Goal: Task Accomplishment & Management: Manage account settings

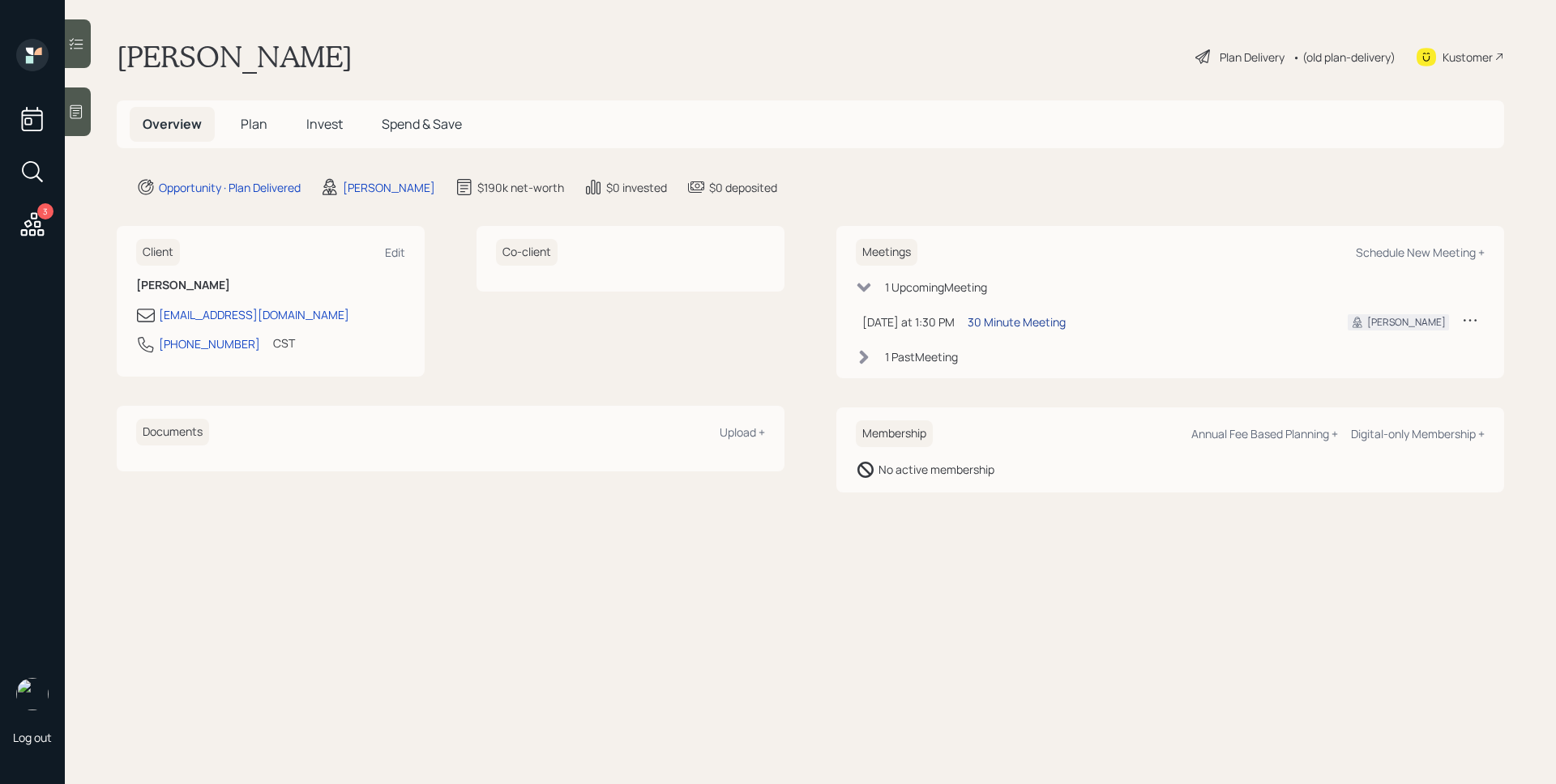
click at [1039, 326] on div "30 Minute Meeting" at bounding box center [1016, 321] width 98 height 17
click at [923, 361] on div "1 Past Meeting" at bounding box center [921, 356] width 73 height 17
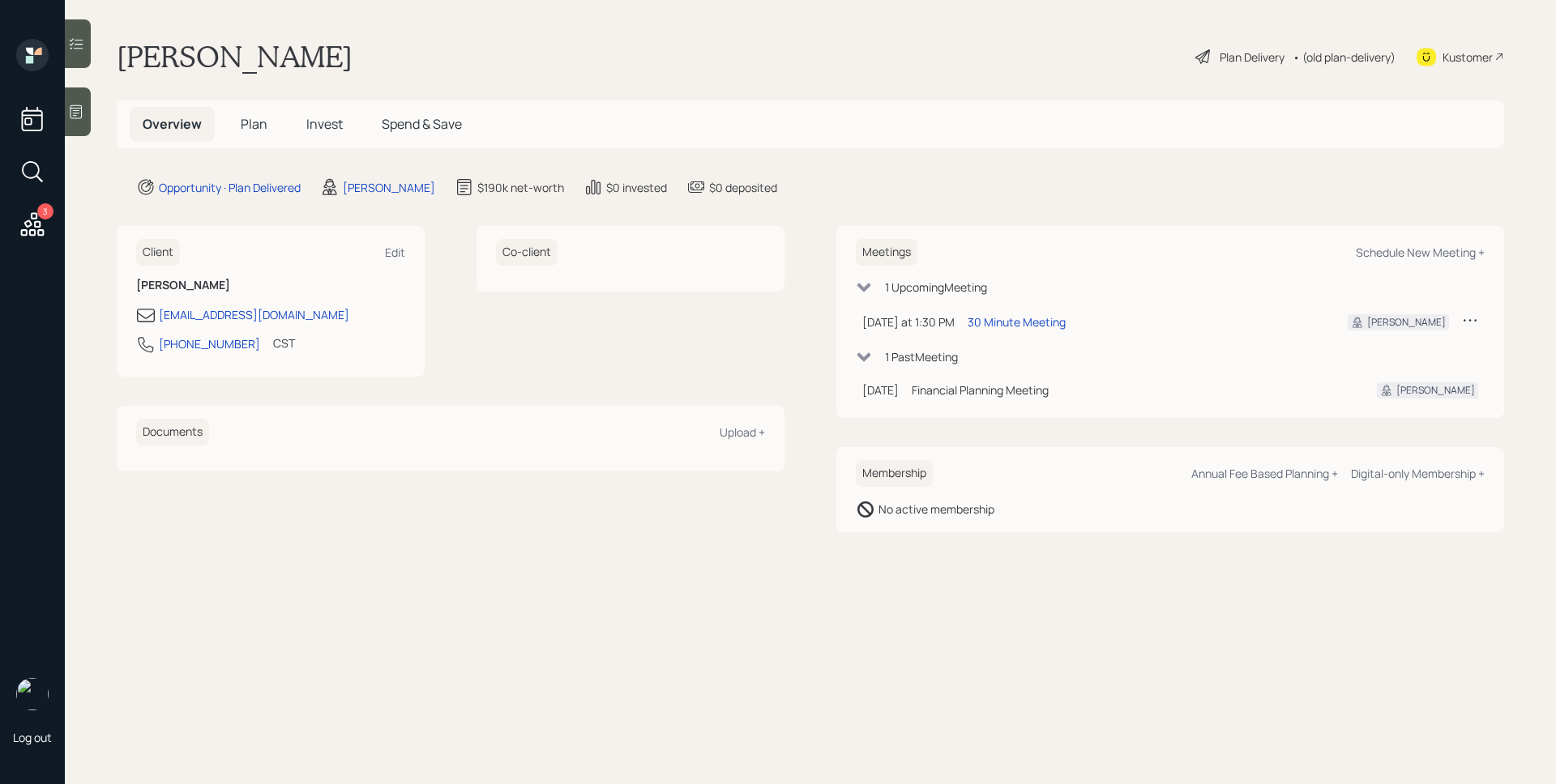
click at [245, 127] on span "Plan" at bounding box center [254, 124] width 27 height 18
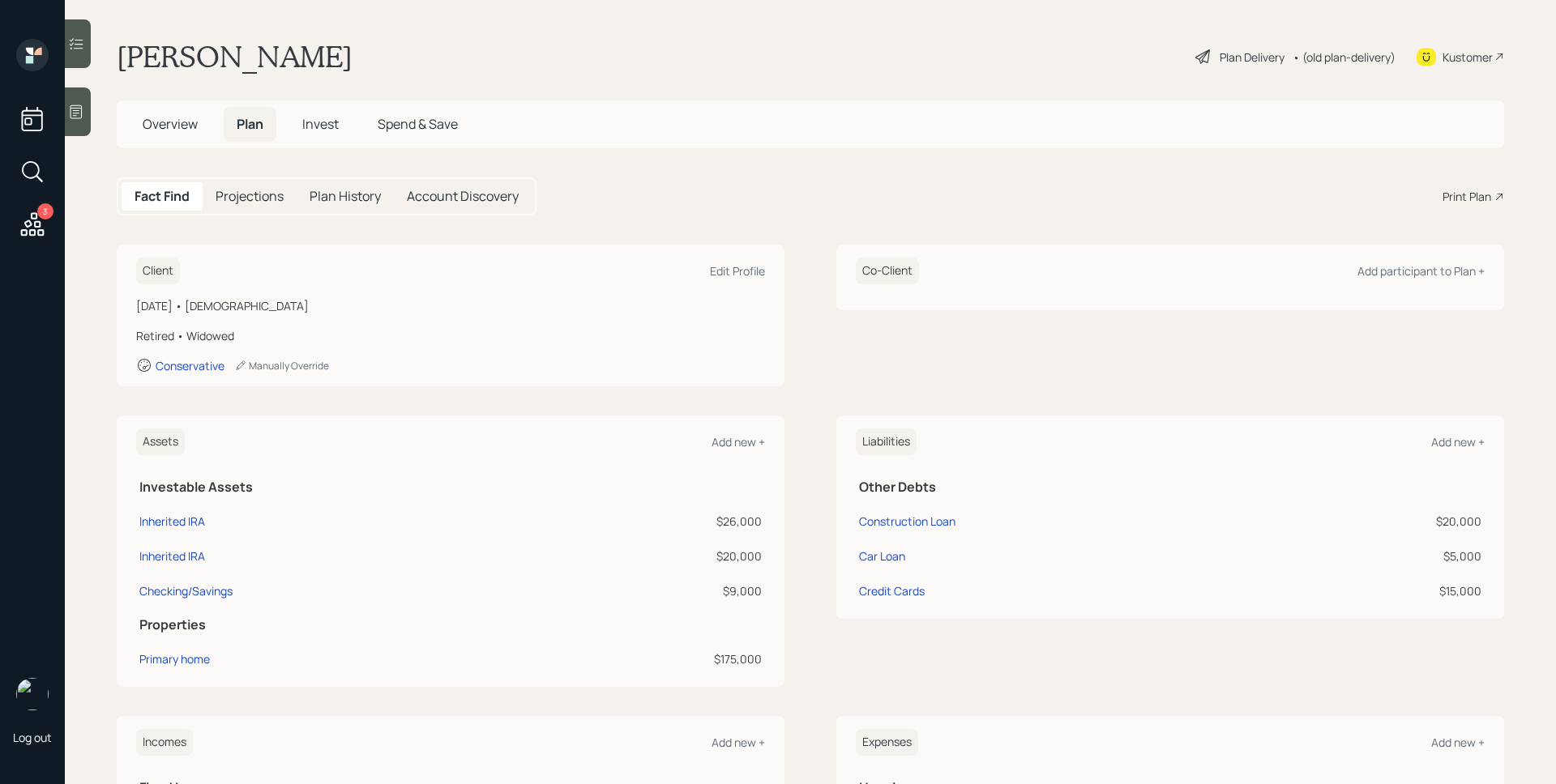
click at [328, 131] on span "Invest" at bounding box center [320, 124] width 37 height 18
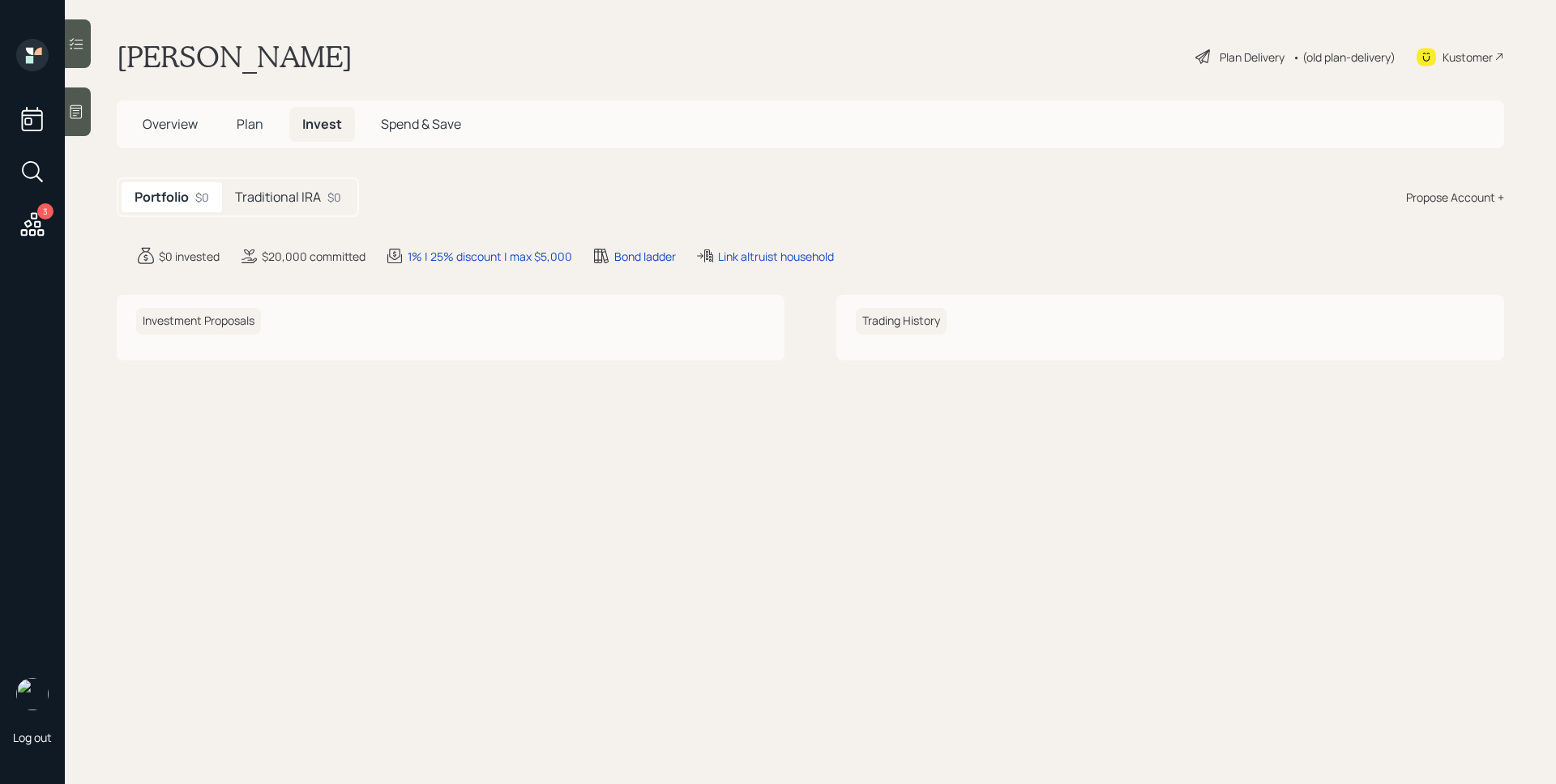
click at [302, 186] on div "Traditional IRA $0" at bounding box center [287, 197] width 132 height 30
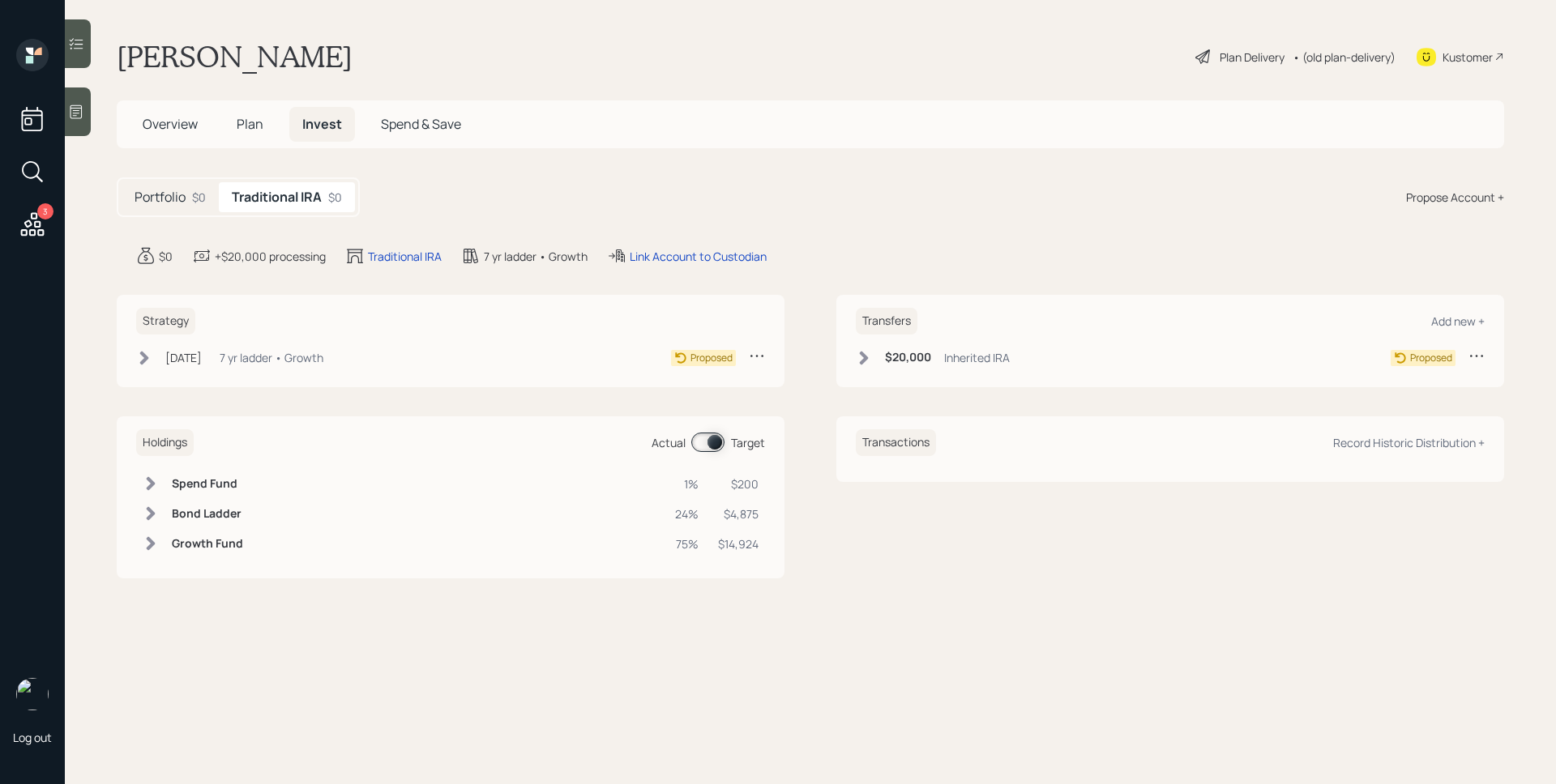
click at [255, 124] on span "Plan" at bounding box center [250, 124] width 27 height 18
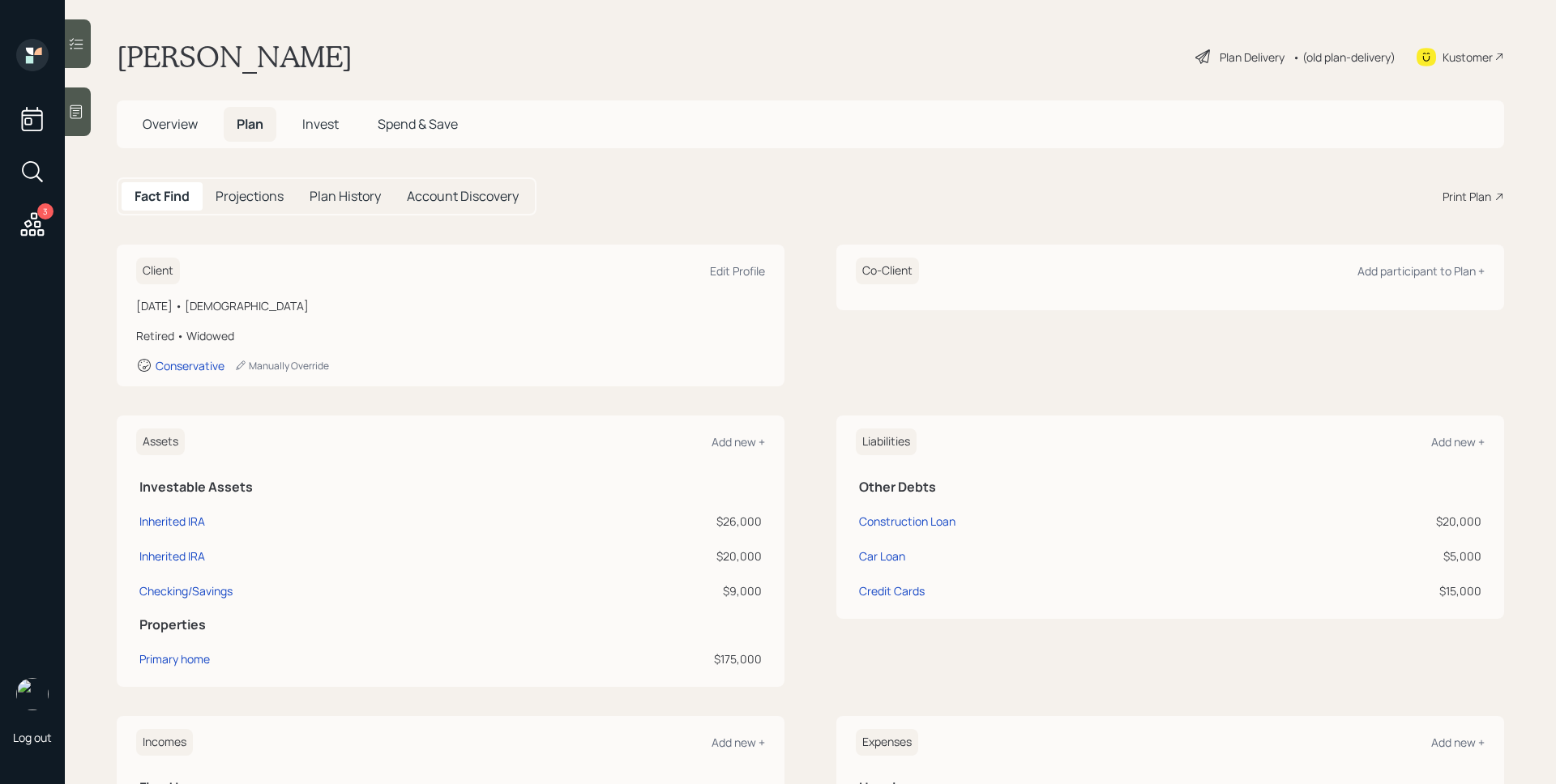
click at [1220, 57] on div "Plan Delivery" at bounding box center [1252, 57] width 65 height 17
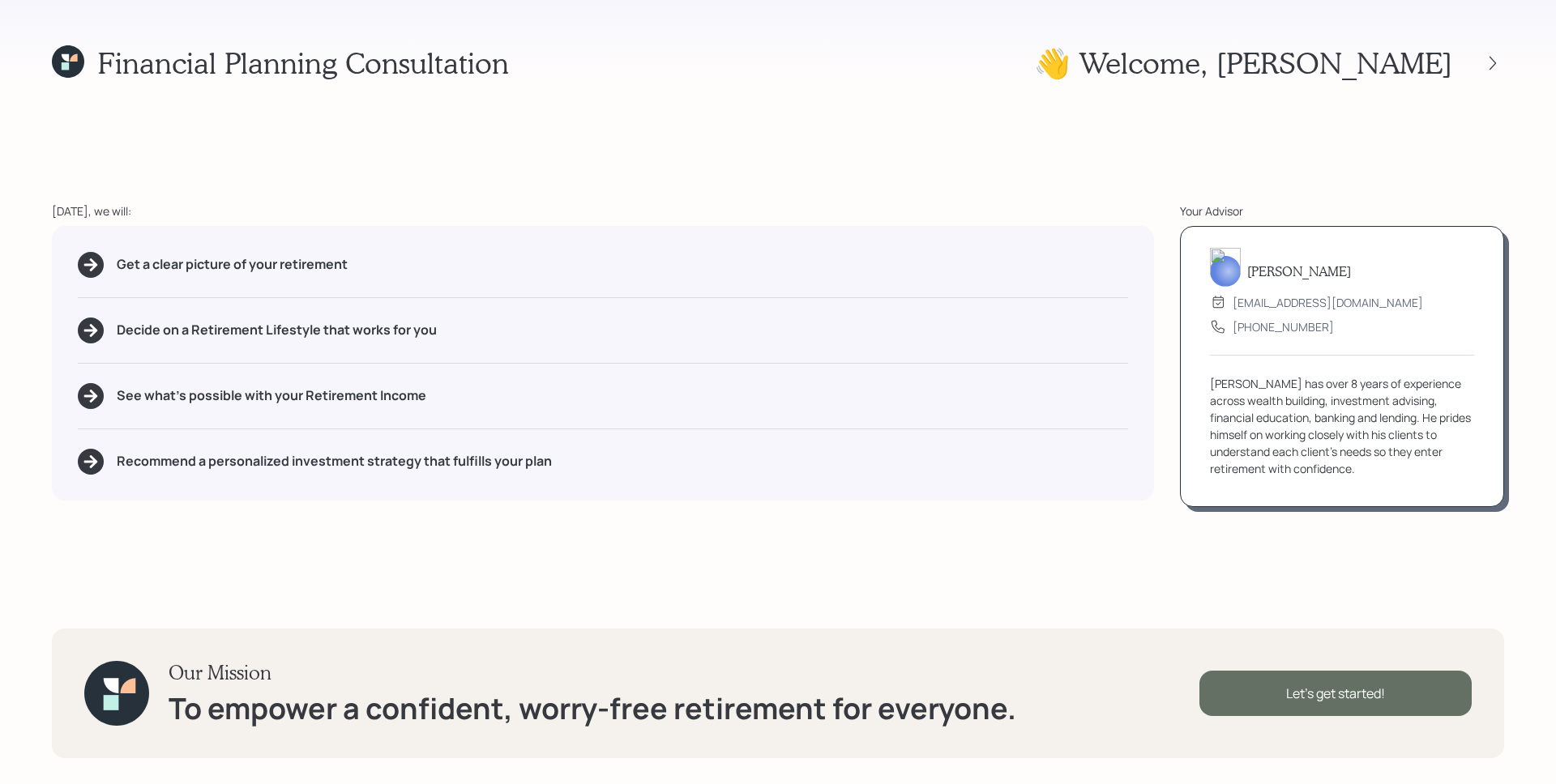
click at [1400, 692] on div "Let's get started!" at bounding box center [1335, 692] width 272 height 45
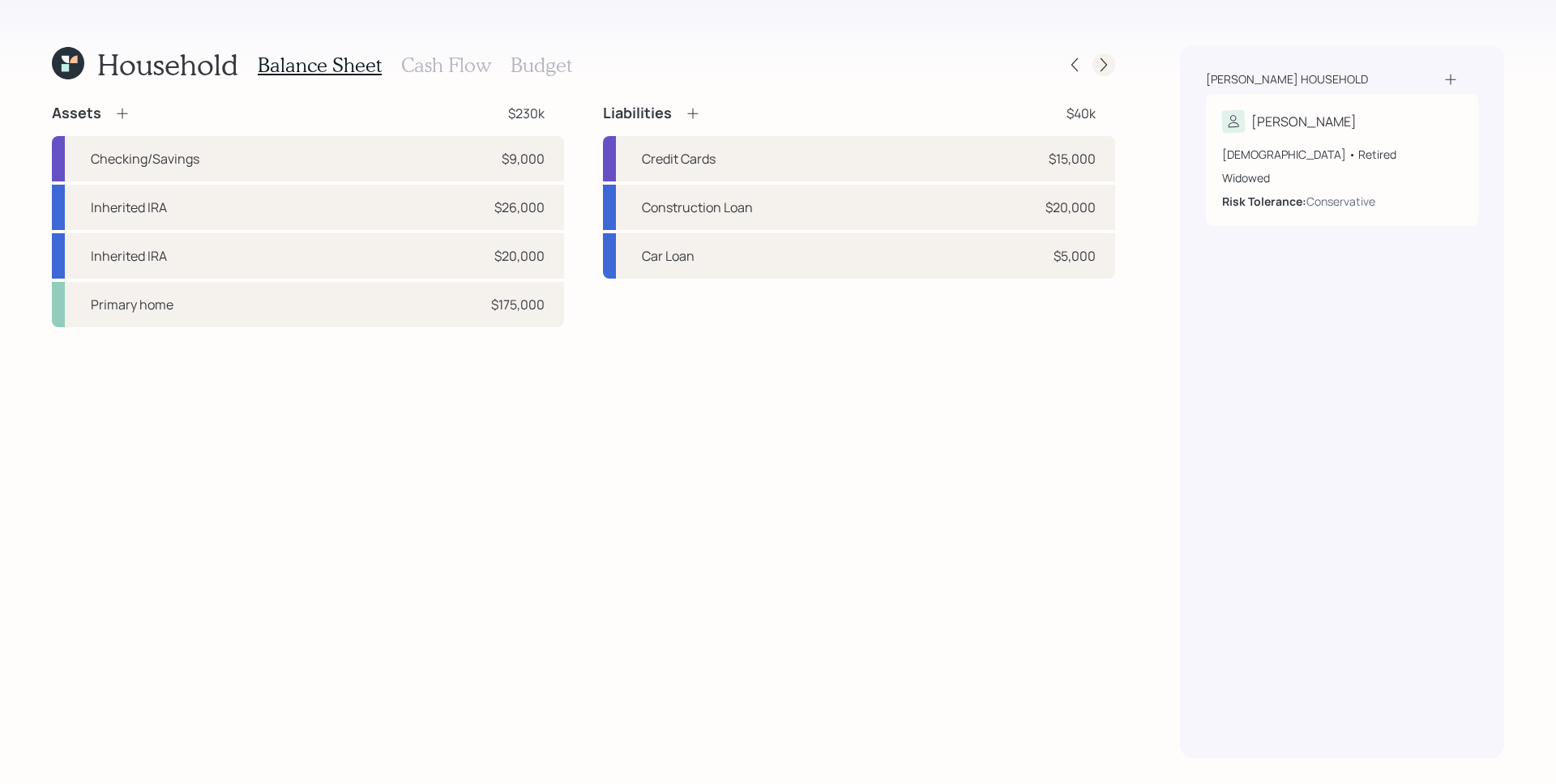
click at [1113, 68] on div at bounding box center [1103, 65] width 23 height 23
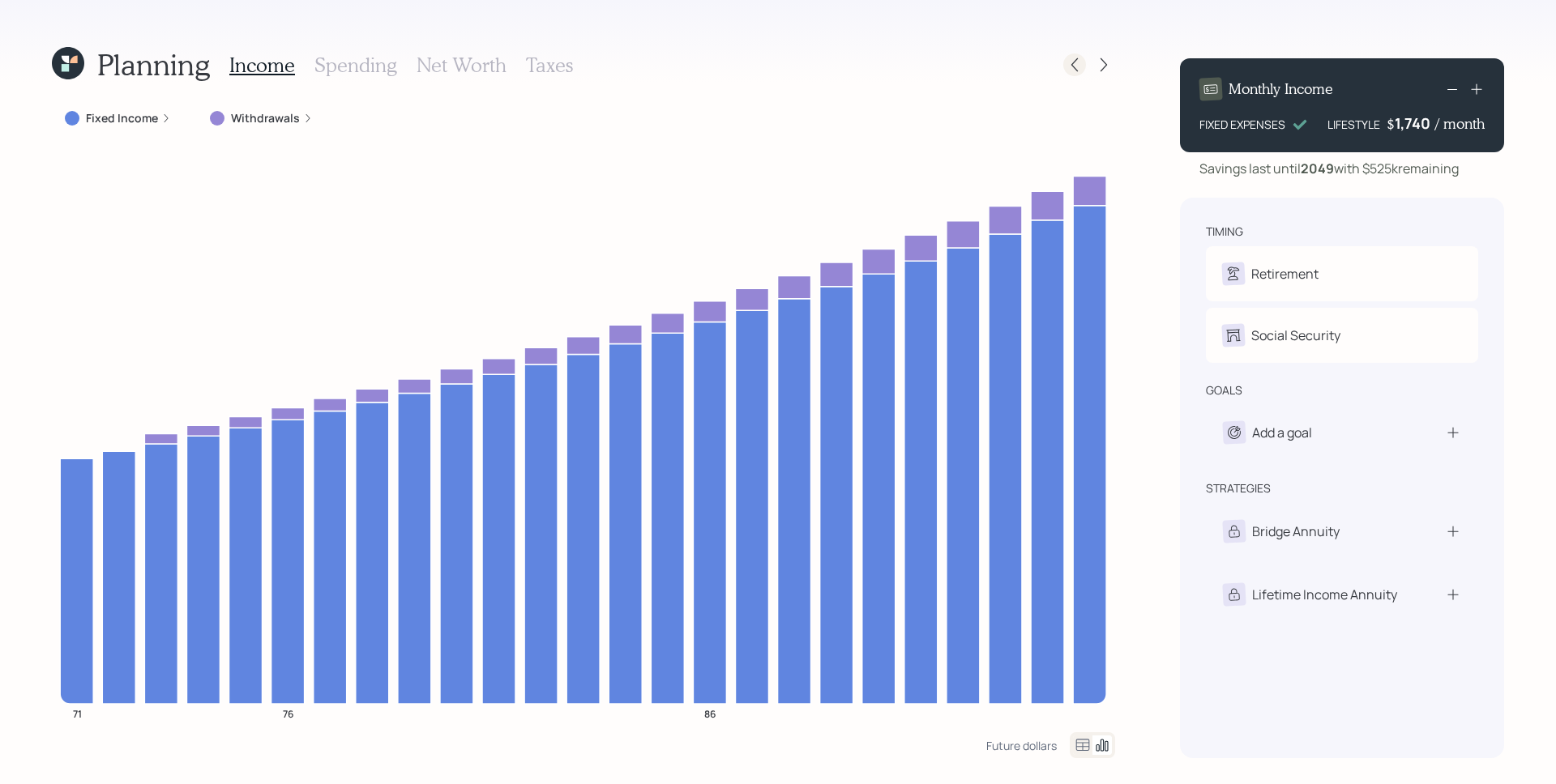
click at [1069, 70] on icon at bounding box center [1074, 65] width 16 height 16
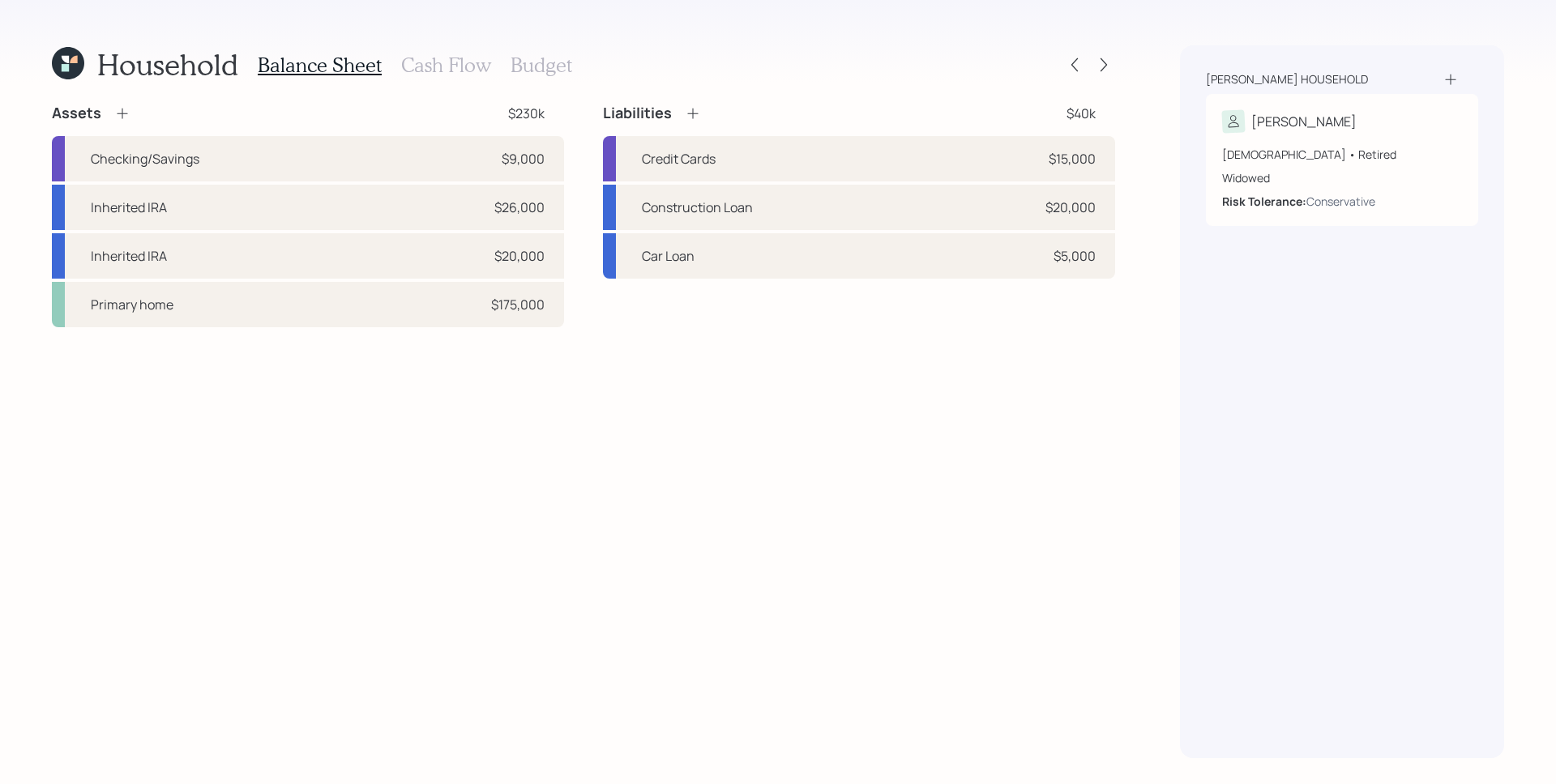
click at [1149, 163] on div "Household Balance Sheet Cash Flow Budget Assets $230k Checking/Savings $9,000 I…" at bounding box center [778, 392] width 1556 height 784
click at [417, 58] on h3 "Cash Flow" at bounding box center [446, 66] width 90 height 24
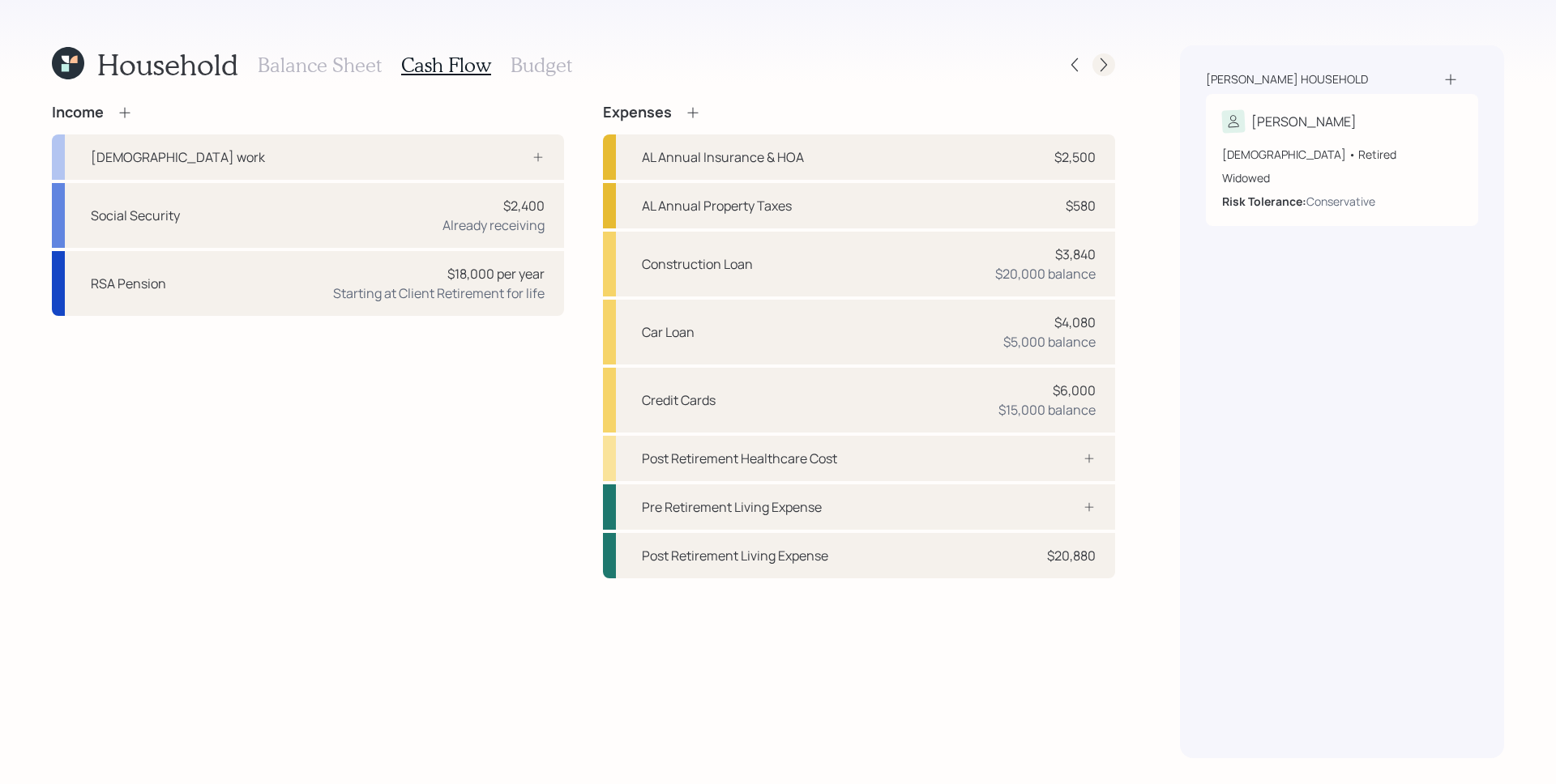
click at [1102, 62] on icon at bounding box center [1104, 65] width 16 height 16
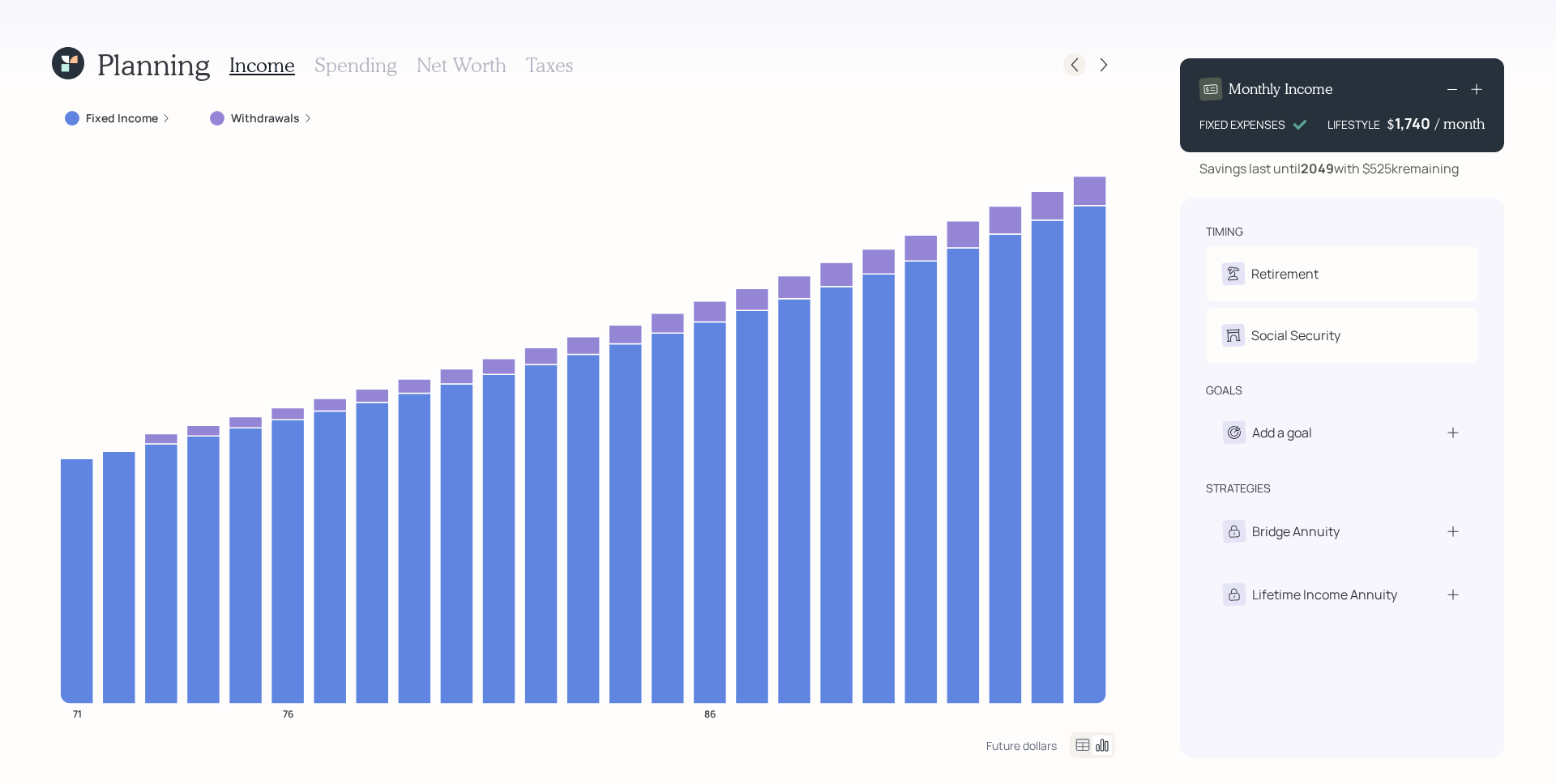
click at [1077, 58] on icon at bounding box center [1074, 65] width 16 height 16
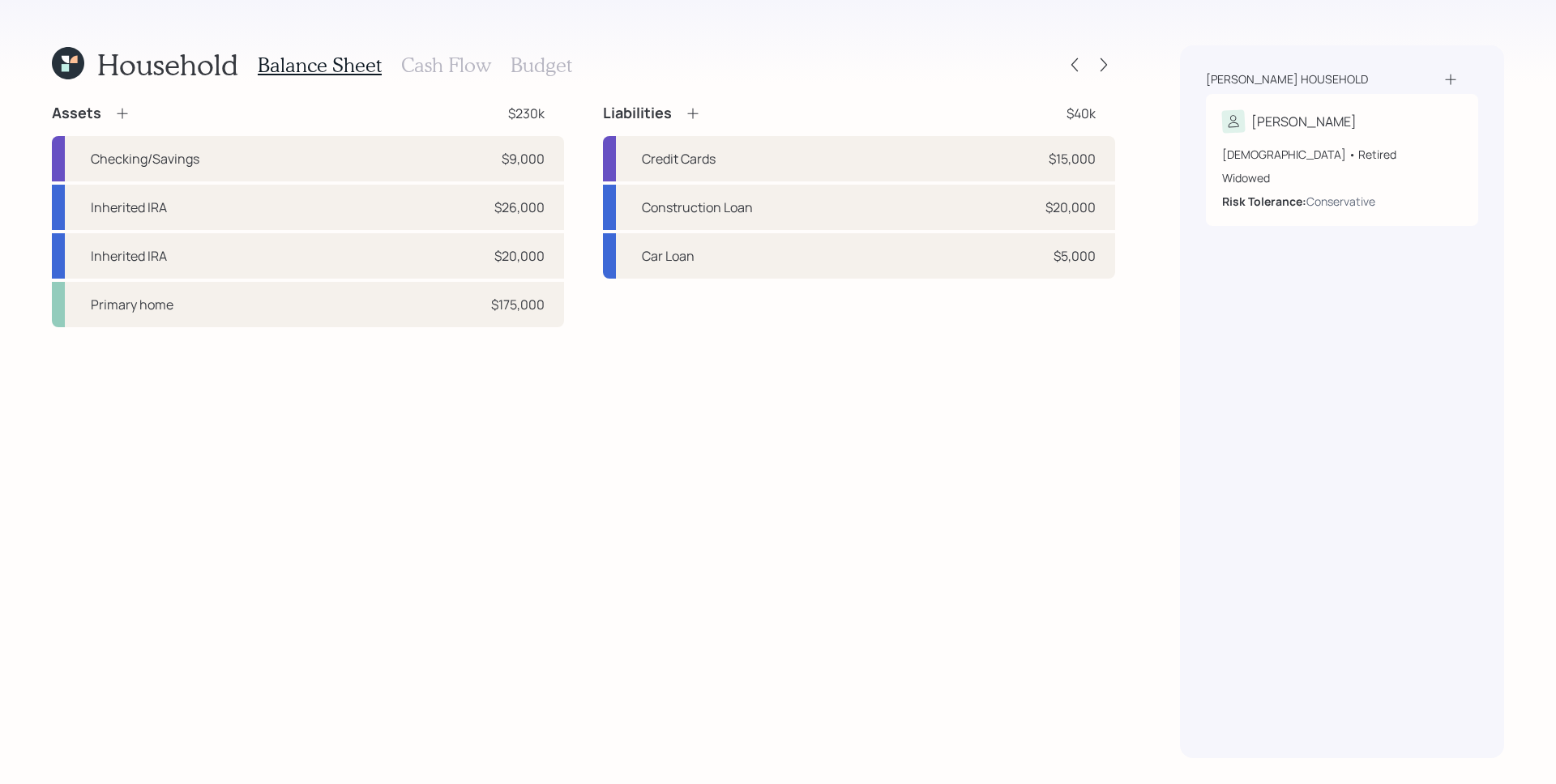
click at [461, 58] on h3 "Cash Flow" at bounding box center [446, 66] width 90 height 24
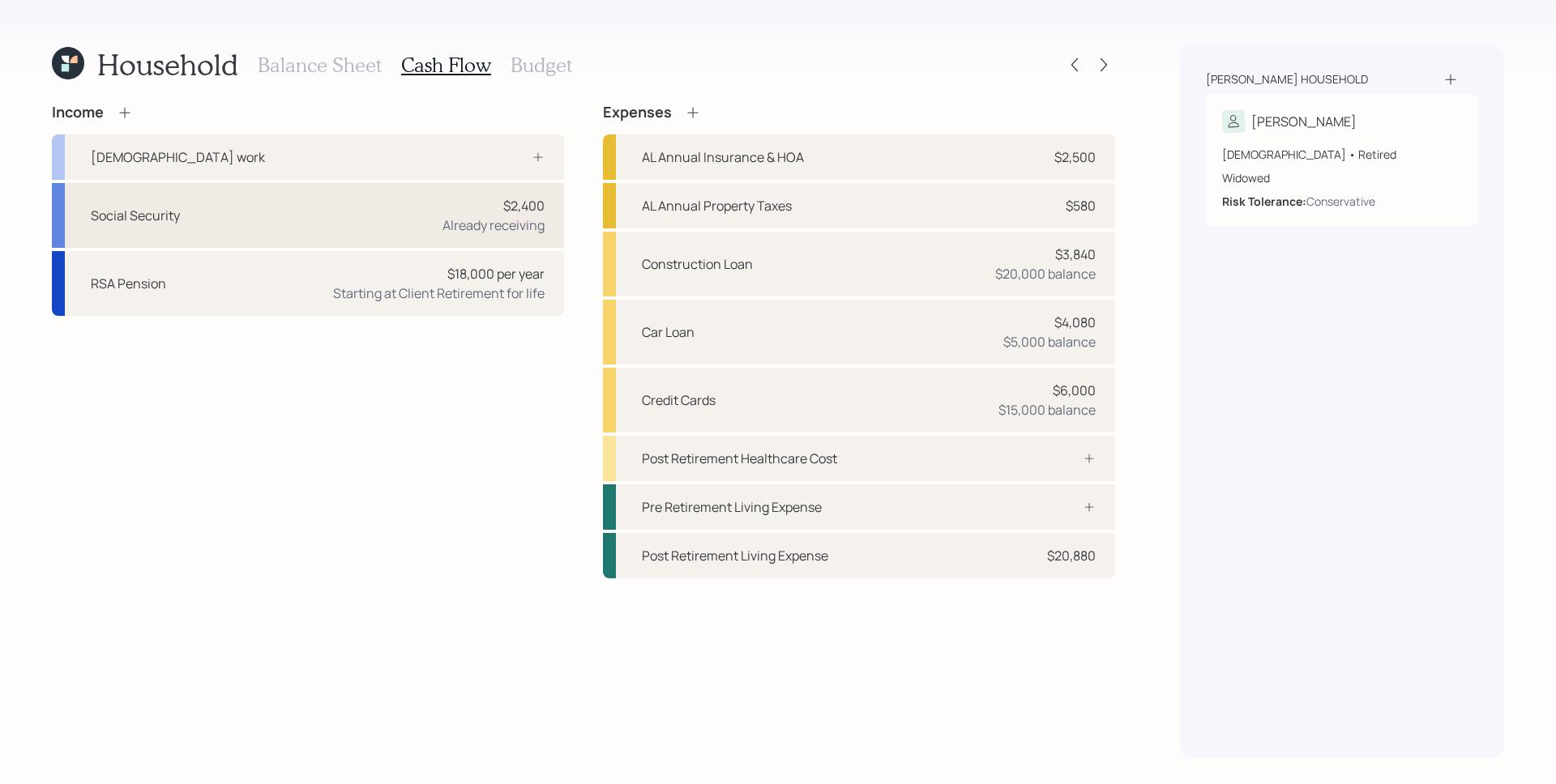
click at [527, 222] on div "Already receiving" at bounding box center [493, 224] width 102 height 19
select select "2"
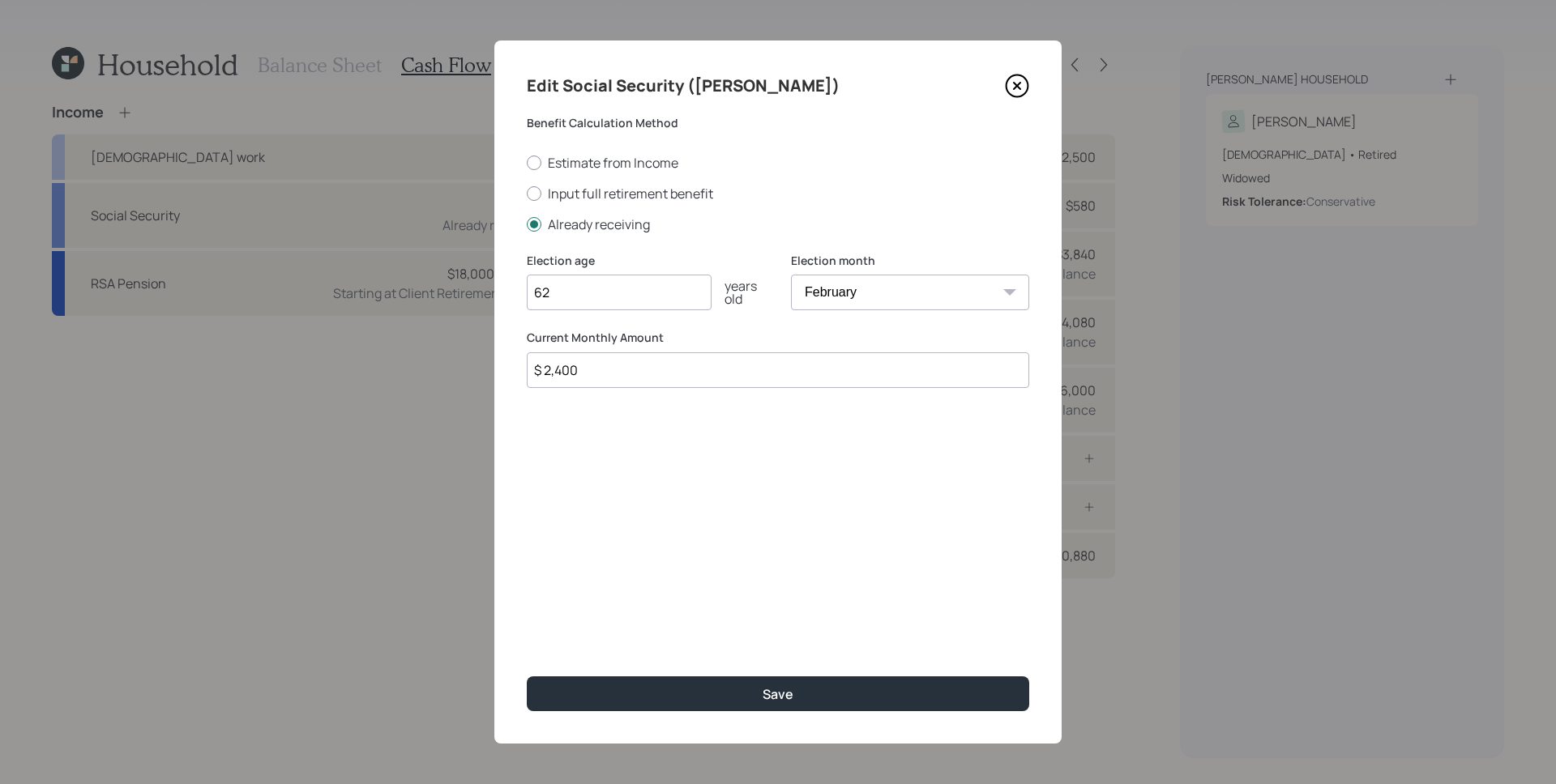
click at [1019, 78] on icon at bounding box center [1017, 86] width 24 height 24
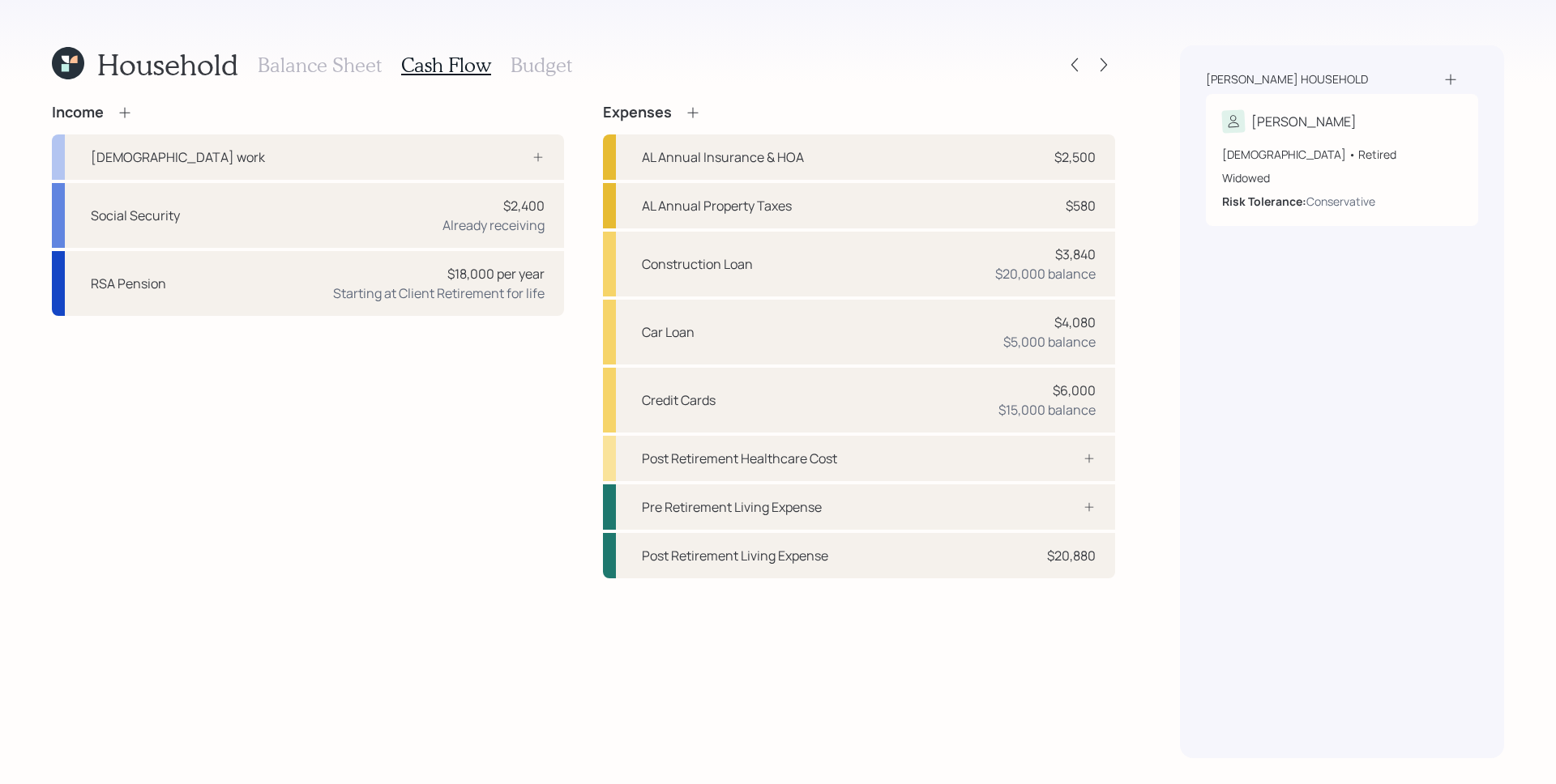
click at [1133, 110] on div "Household Balance Sheet Cash Flow Budget Income [DEMOGRAPHIC_DATA] work Social …" at bounding box center [778, 392] width 1556 height 784
click at [1158, 118] on div "Household Balance Sheet Cash Flow Budget Income [DEMOGRAPHIC_DATA] work Social …" at bounding box center [778, 392] width 1556 height 784
click at [314, 58] on h3 "Balance Sheet" at bounding box center [319, 66] width 124 height 24
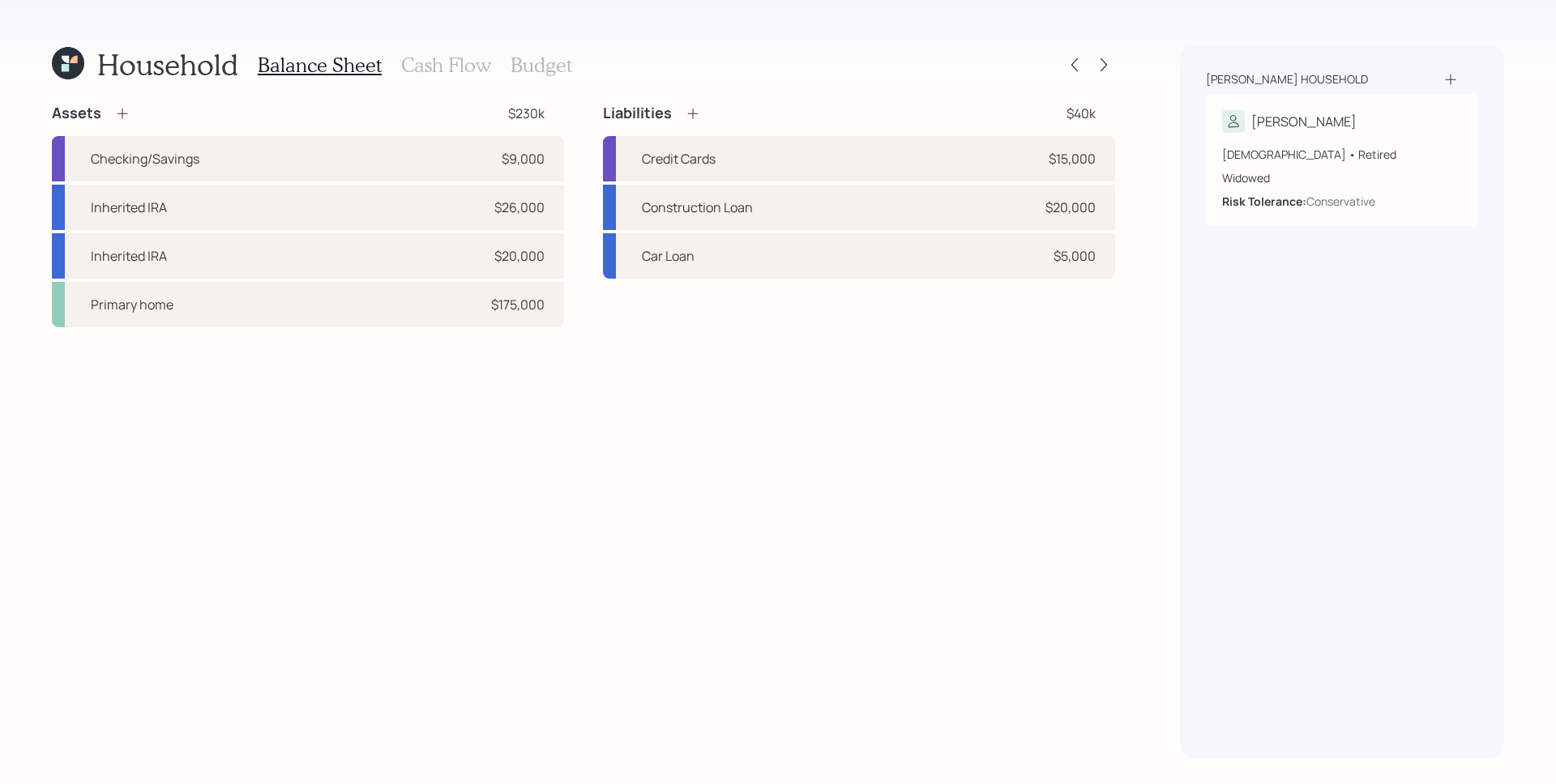
click at [935, 599] on div "Assets $230k Checking/Savings $9,000 Inherited IRA $26,000 Inherited IRA $20,00…" at bounding box center [583, 431] width 1063 height 654
click at [659, 638] on div "Assets $230k Checking/Savings $9,000 Inherited IRA $26,000 Inherited IRA $20,00…" at bounding box center [583, 431] width 1063 height 654
click at [570, 519] on div "Assets $230k Checking/Savings $9,000 Inherited IRA $26,000 Inherited IRA $20,00…" at bounding box center [583, 431] width 1063 height 654
click at [64, 56] on icon at bounding box center [65, 59] width 7 height 7
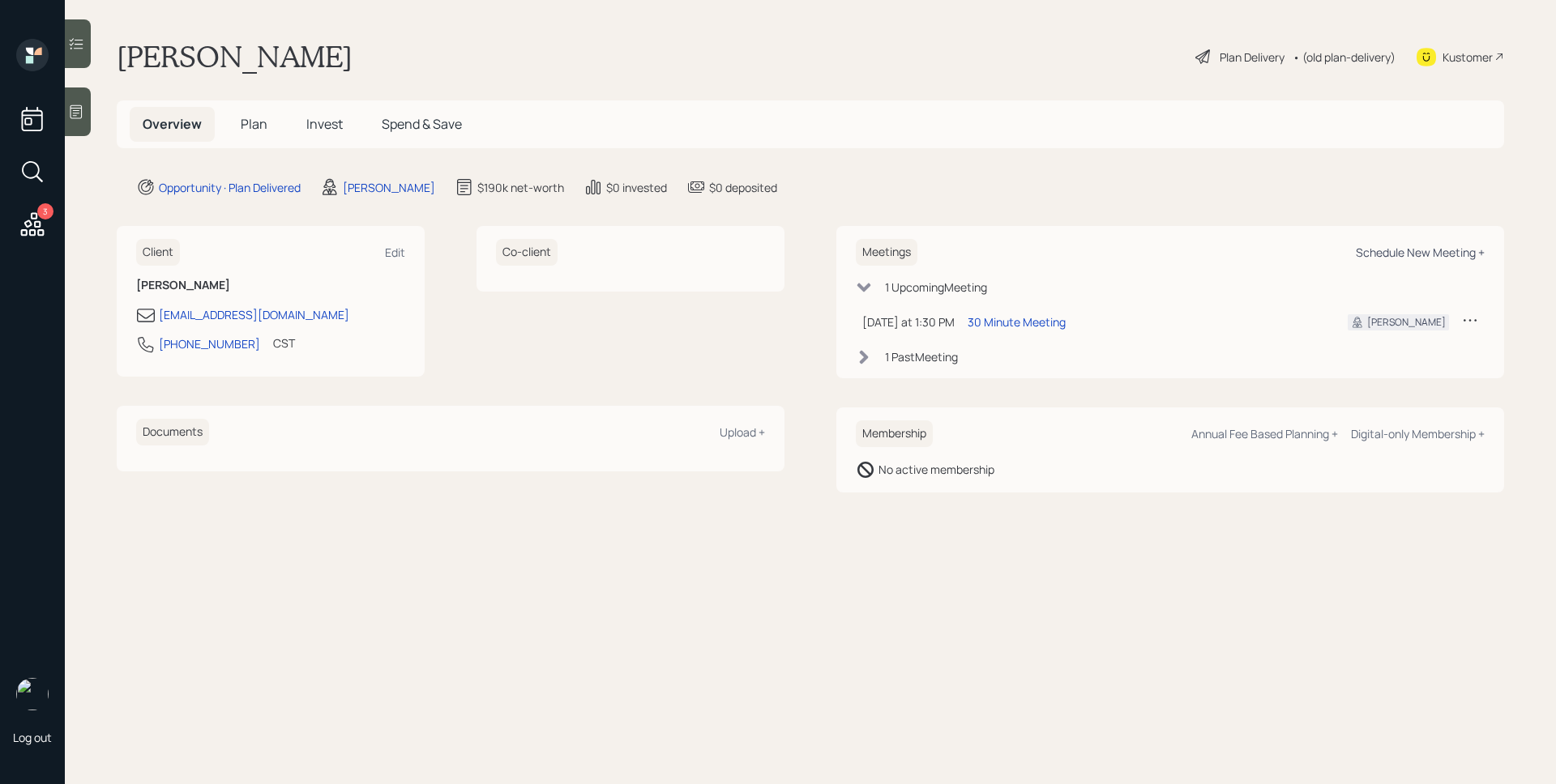
click at [1376, 251] on div "Schedule New Meeting +" at bounding box center [1419, 251] width 129 height 15
select select "d946c976-65aa-4529-ac9d-02c4f1114fc0"
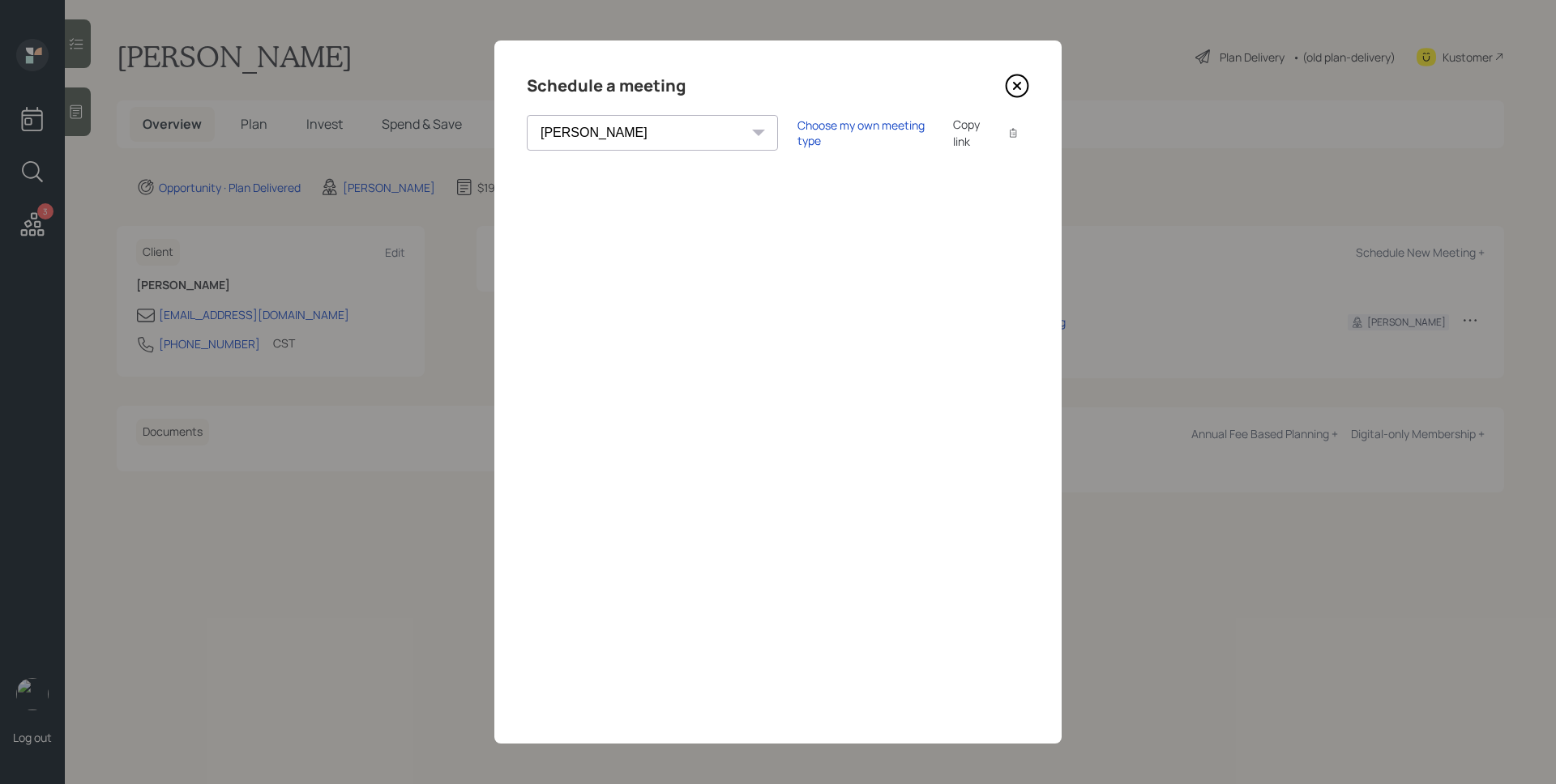
click at [1023, 88] on icon at bounding box center [1017, 86] width 24 height 24
